Goal: Information Seeking & Learning: Learn about a topic

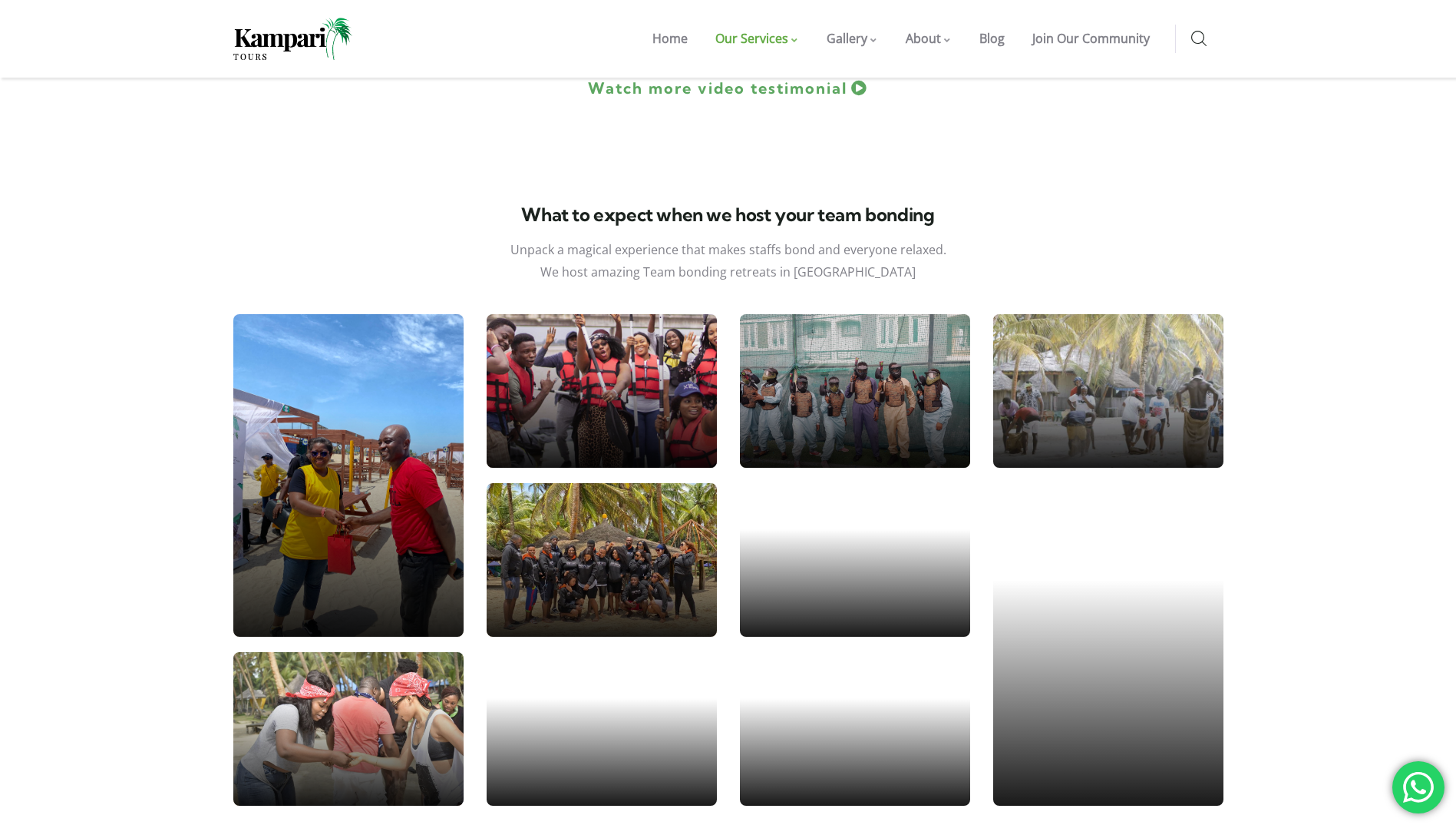
scroll to position [2903, 0]
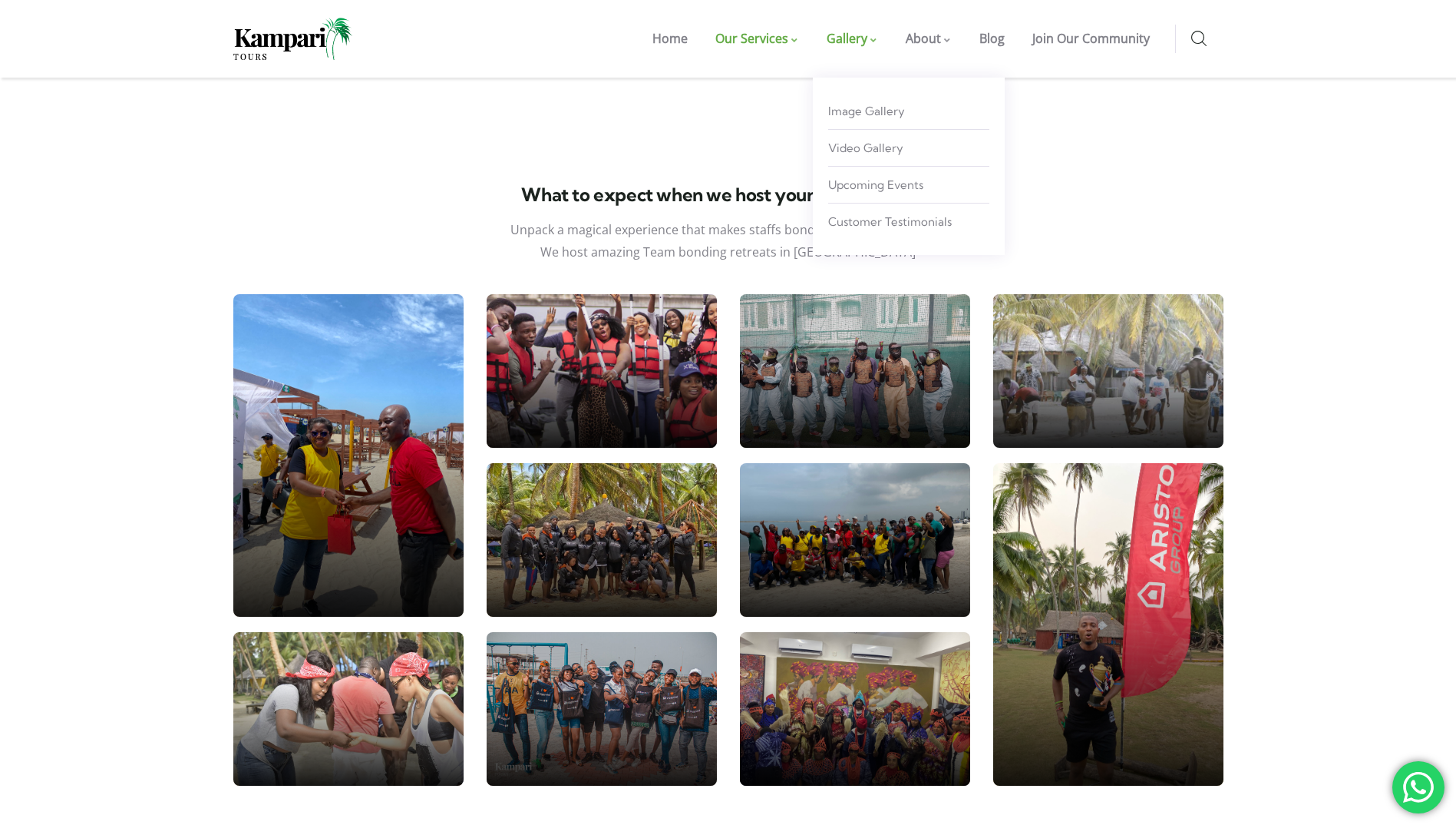
click at [877, 38] on span at bounding box center [874, 41] width 8 height 6
click at [874, 104] on span "Image Gallery" at bounding box center [866, 111] width 77 height 15
